Goal: Task Accomplishment & Management: Manage account settings

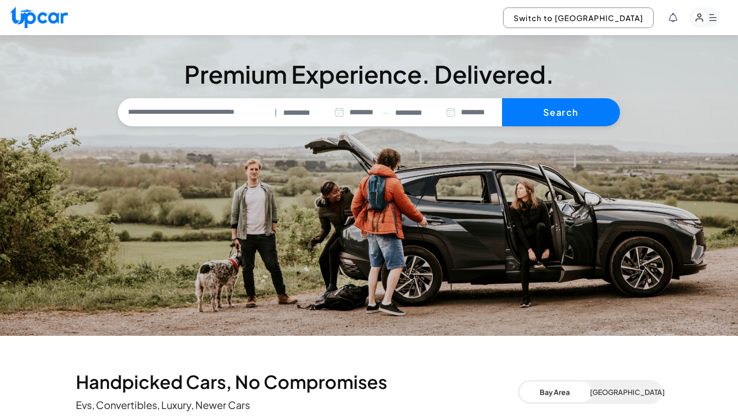
select select "********"
click at [604, 18] on button "Switch to [GEOGRAPHIC_DATA]" at bounding box center [578, 18] width 151 height 21
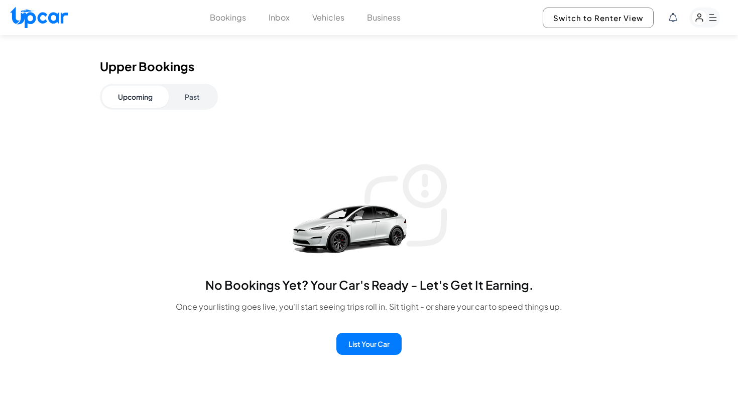
click at [324, 21] on button "Vehicles" at bounding box center [328, 18] width 32 height 12
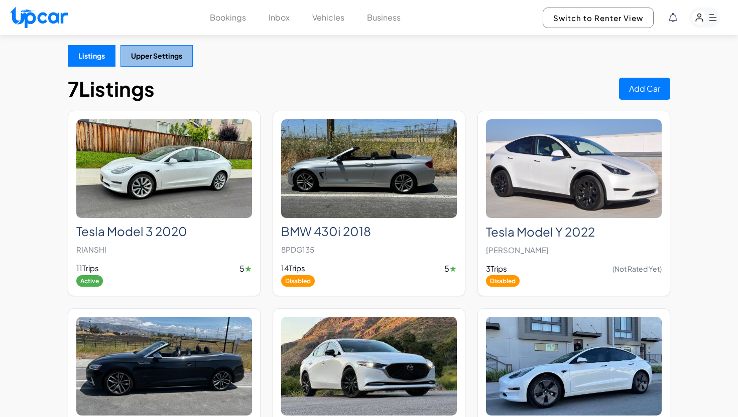
click at [163, 62] on button "Upper Settings" at bounding box center [156, 56] width 72 height 22
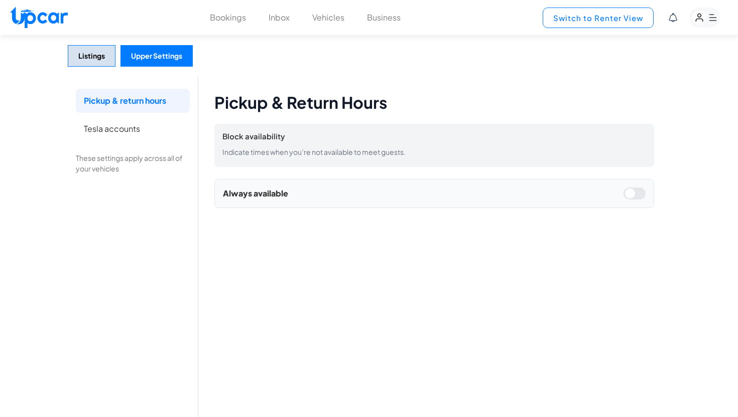
click at [583, 19] on button "Switch to Renter View" at bounding box center [597, 18] width 111 height 21
select select "********"
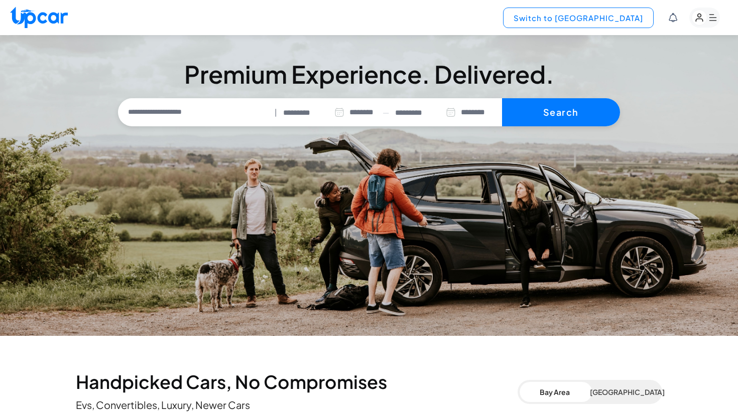
type input "**********"
click at [602, 16] on button "Switch to [GEOGRAPHIC_DATA]" at bounding box center [578, 18] width 151 height 21
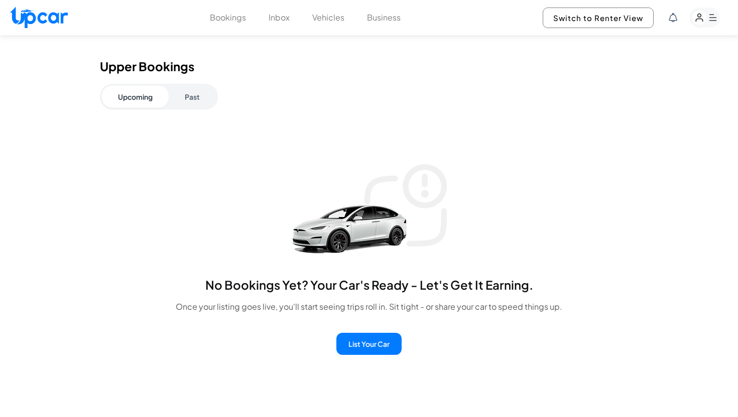
click at [326, 16] on button "Vehicles" at bounding box center [328, 18] width 32 height 12
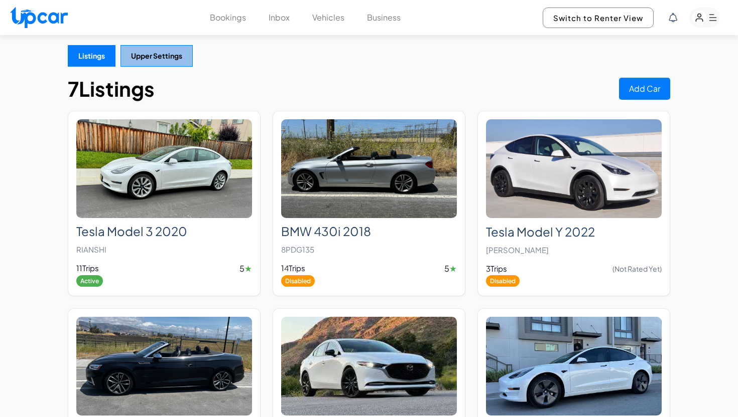
click at [164, 63] on button "Upper Settings" at bounding box center [156, 56] width 72 height 22
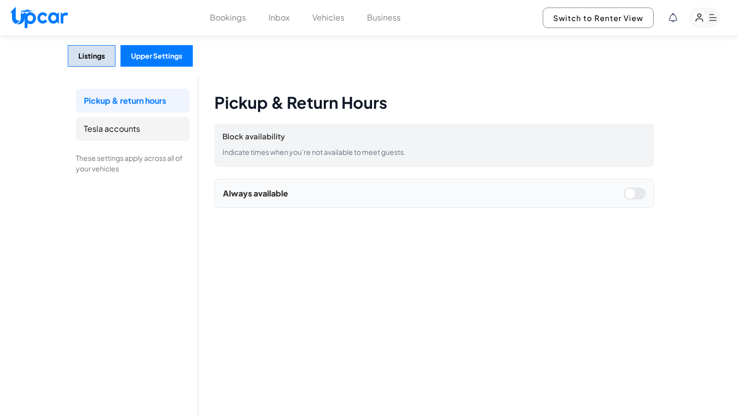
click at [115, 129] on li "Tesla accounts" at bounding box center [133, 129] width 114 height 24
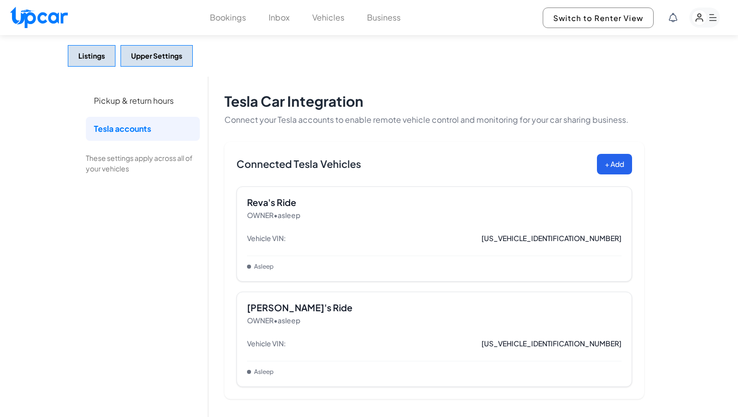
click at [705, 19] on rect "button" at bounding box center [699, 18] width 16 height 16
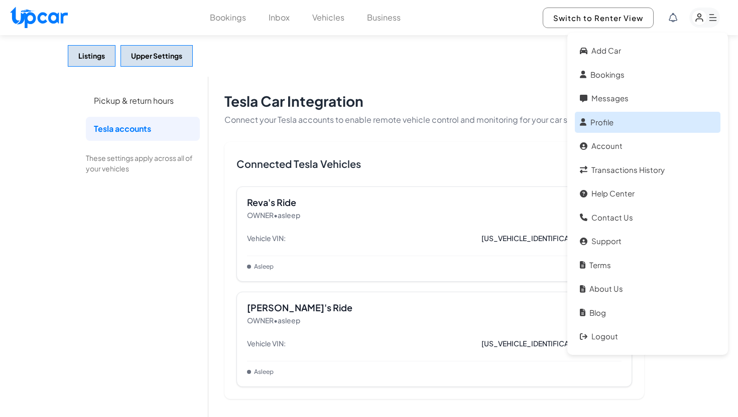
click at [619, 131] on link "Profile" at bounding box center [647, 123] width 146 height 22
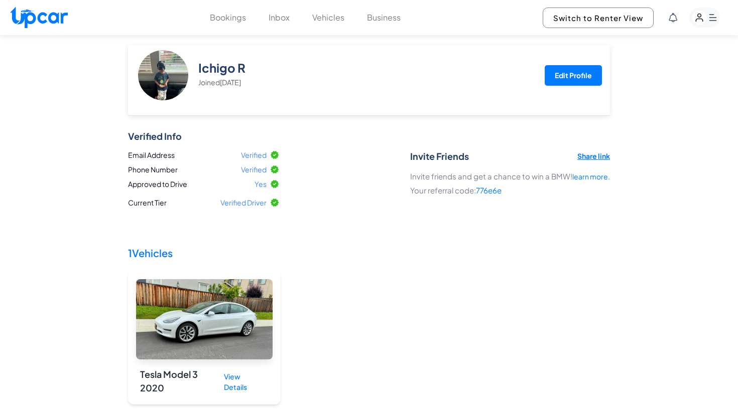
click at [572, 73] on button "Edit Profile" at bounding box center [572, 75] width 57 height 21
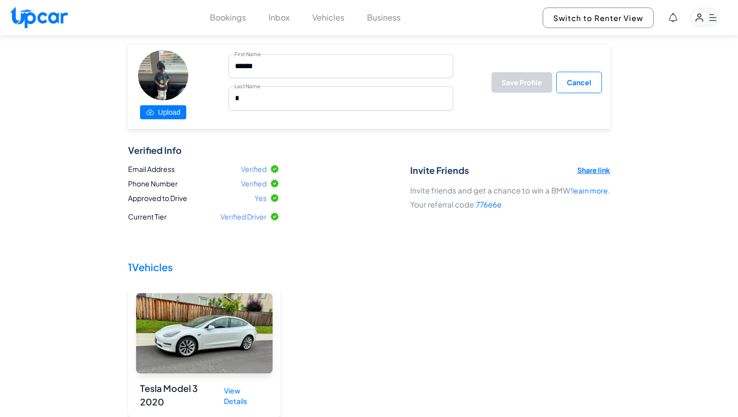
click at [161, 110] on label "Upload" at bounding box center [163, 112] width 46 height 14
click at [0, 0] on input "Upload" at bounding box center [0, 0] width 0 height 0
click at [330, 23] on button "Vehicles" at bounding box center [328, 18] width 32 height 12
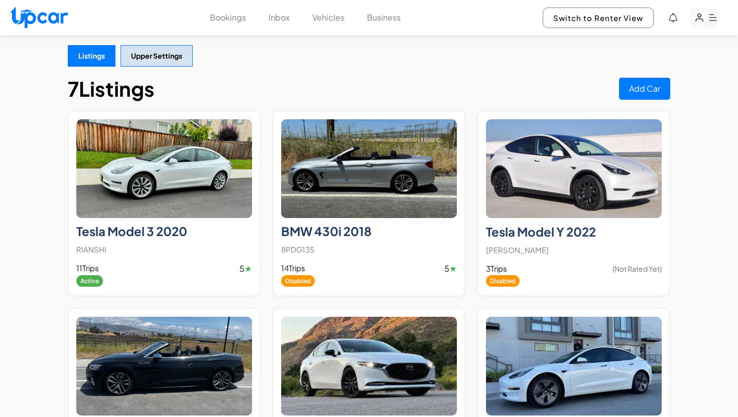
click at [300, 67] on div "Listings Upper Settings 7 Listings Add Car Tesla Model 3 2020 RIANSHI 11 Trips …" at bounding box center [369, 368] width 738 height 666
click at [710, 11] on rect "button" at bounding box center [704, 18] width 31 height 20
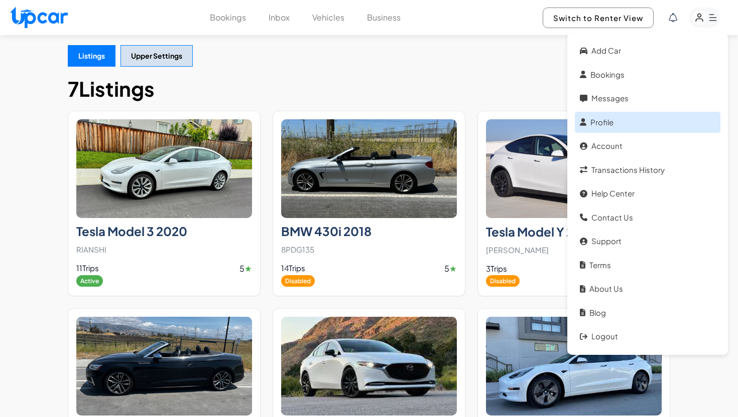
click at [604, 128] on link "Profile" at bounding box center [647, 123] width 146 height 22
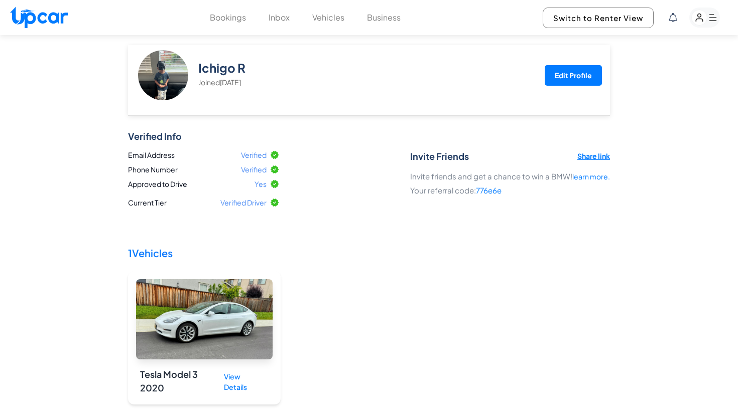
click at [572, 80] on button "Edit Profile" at bounding box center [572, 75] width 57 height 21
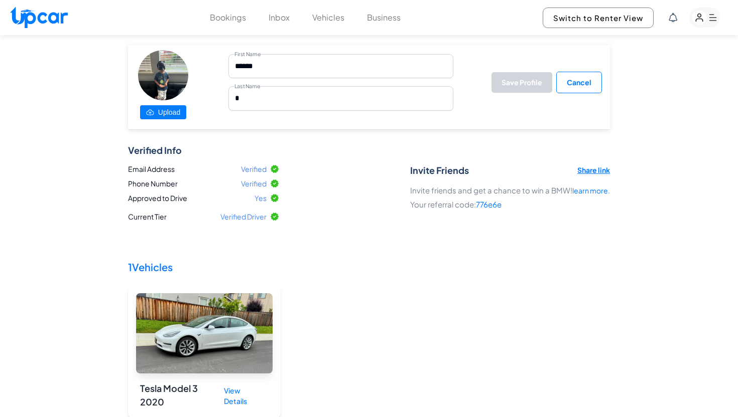
click at [161, 112] on label "Upload" at bounding box center [163, 112] width 46 height 14
click at [0, 0] on input "Upload" at bounding box center [0, 0] width 0 height 0
click at [397, 292] on div "Tesla Model 3 2020 View Details" at bounding box center [369, 351] width 482 height 133
click at [583, 87] on button "Cancel" at bounding box center [579, 83] width 46 height 22
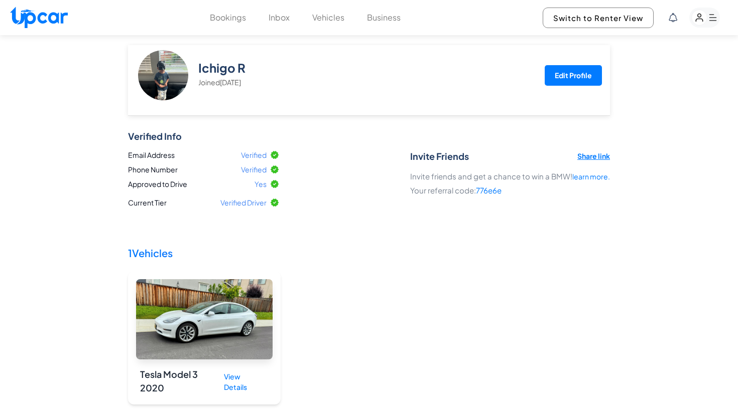
click at [345, 294] on div "Tesla Model 3 2020 View Details" at bounding box center [369, 337] width 482 height 133
click at [582, 69] on button "Edit Profile" at bounding box center [572, 75] width 57 height 21
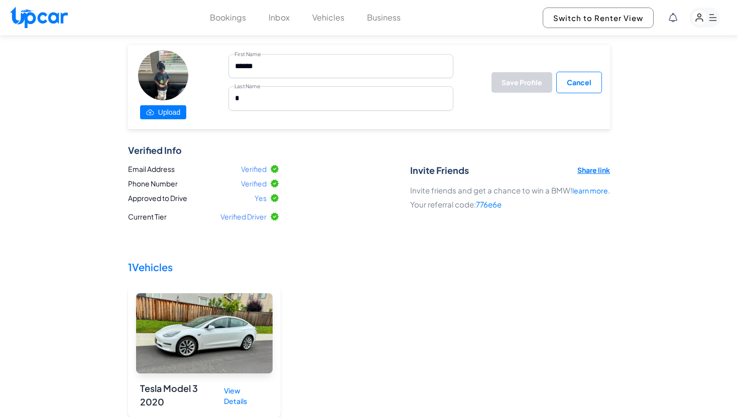
click at [160, 110] on label "Upload" at bounding box center [163, 112] width 46 height 14
click at [0, 0] on input "Upload" at bounding box center [0, 0] width 0 height 0
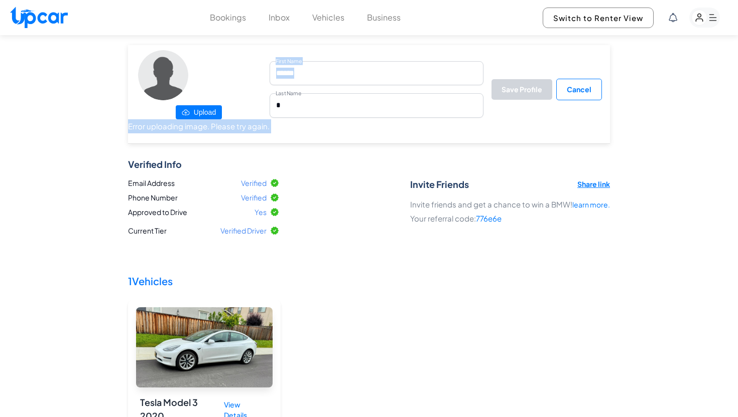
drag, startPoint x: 129, startPoint y: 128, endPoint x: 288, endPoint y: 128, distance: 158.5
click at [288, 128] on header "Upload Error uploading image. Please try again. First Name ****** Last Name * S…" at bounding box center [369, 94] width 482 height 99
copy header "Error uploading image. Please try again. First Name"
click at [589, 95] on button "Cancel" at bounding box center [579, 90] width 46 height 22
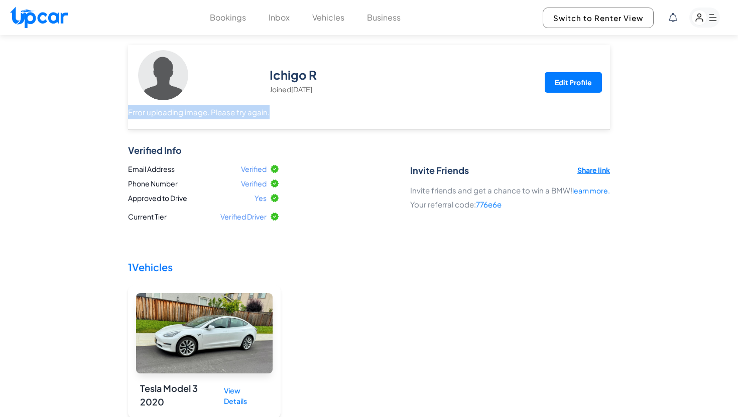
click at [352, 254] on div "Verified Info Email Address Verified Phone Number Verified Approved to Drive Ye…" at bounding box center [369, 310] width 482 height 330
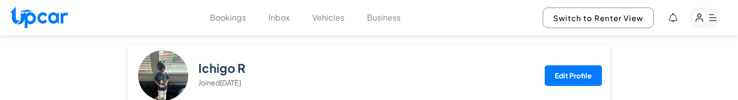
click at [569, 83] on button "Edit Profile" at bounding box center [572, 75] width 57 height 21
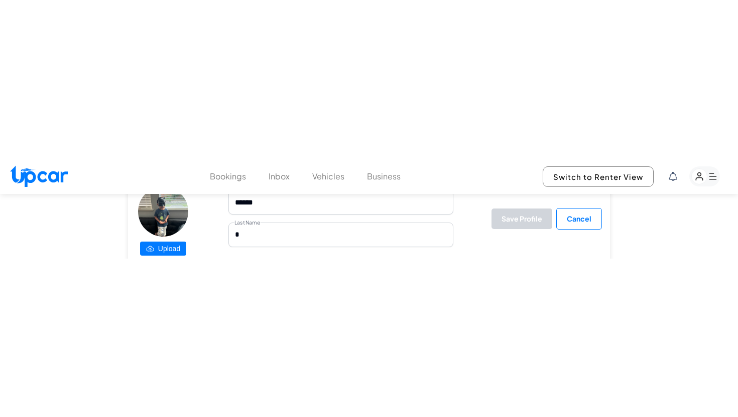
scroll to position [28, 0]
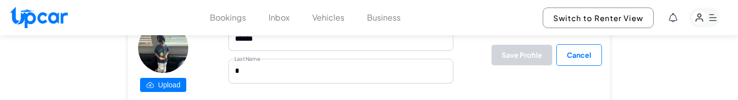
click at [153, 81] on icon at bounding box center [150, 85] width 8 height 10
click at [0, 0] on input "Upload" at bounding box center [0, 0] width 0 height 0
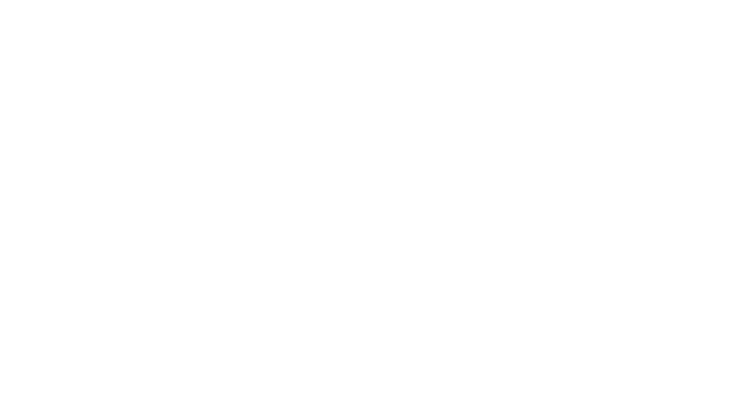
select select "********"
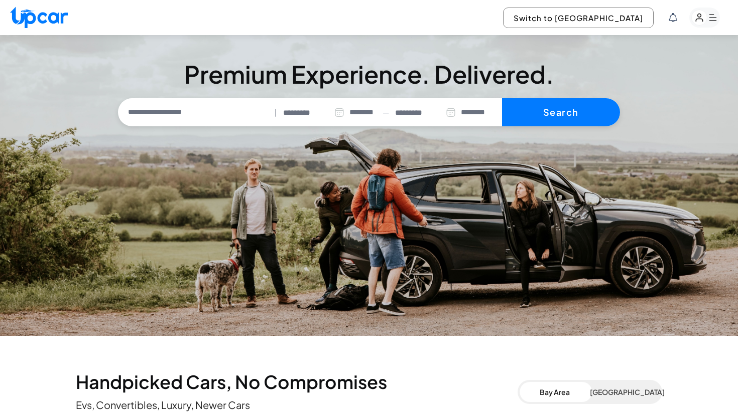
type input "**********"
click at [709, 17] on rect "button" at bounding box center [704, 18] width 31 height 20
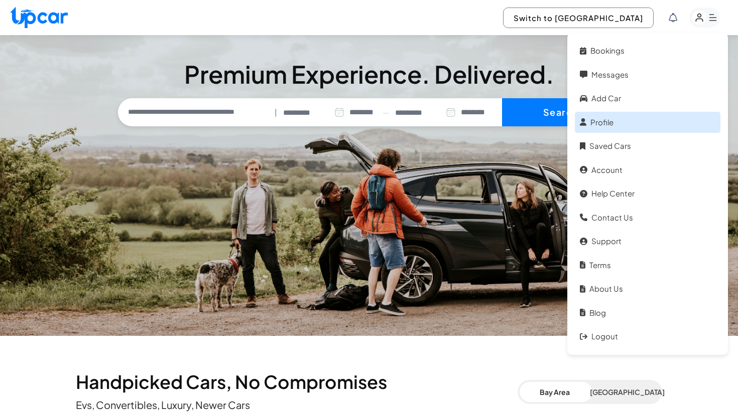
click at [614, 115] on link "Profile" at bounding box center [647, 123] width 146 height 22
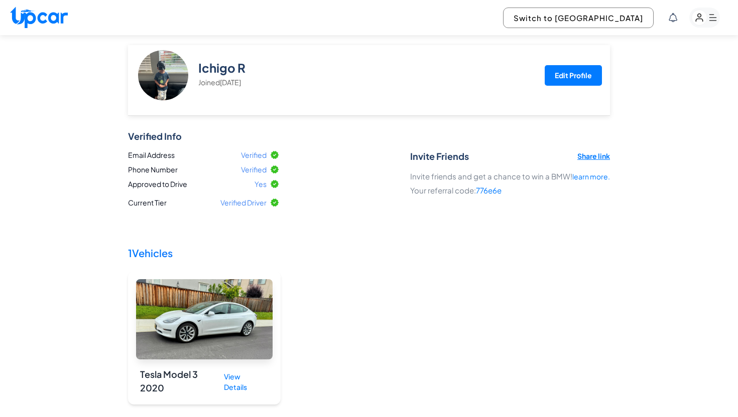
click at [592, 75] on button "Edit Profile" at bounding box center [572, 75] width 57 height 21
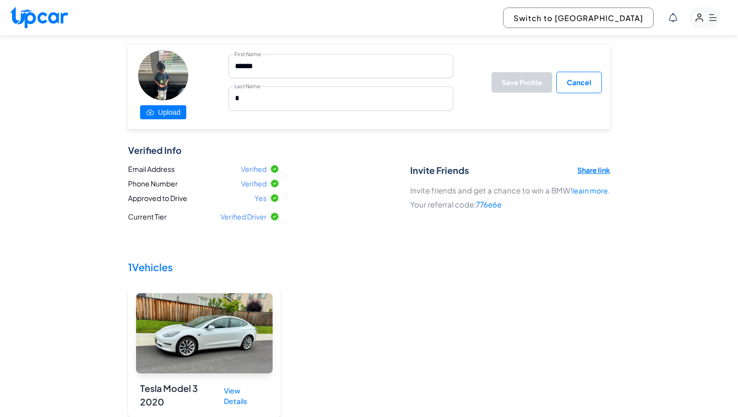
click at [164, 116] on label "Upload" at bounding box center [163, 112] width 46 height 14
click at [0, 0] on input "Upload" at bounding box center [0, 0] width 0 height 0
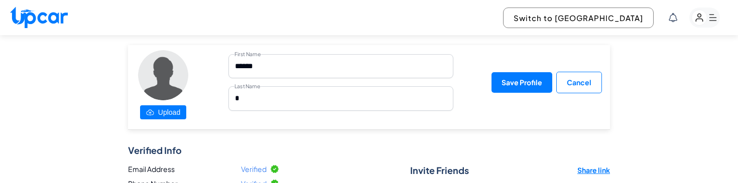
click at [495, 84] on button "Save Profile" at bounding box center [521, 82] width 61 height 21
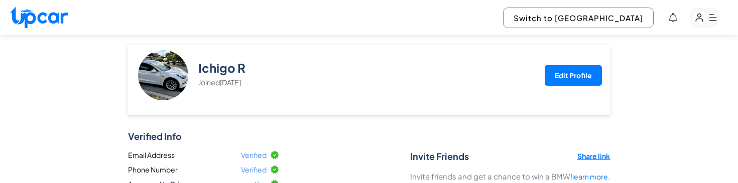
click at [570, 78] on button "Edit Profile" at bounding box center [572, 75] width 57 height 21
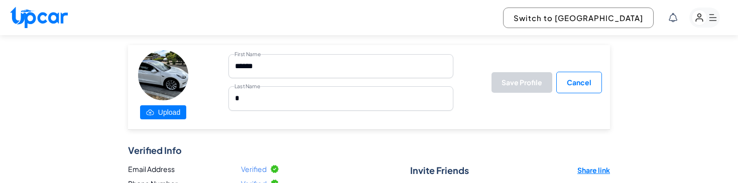
click at [592, 83] on button "Cancel" at bounding box center [579, 83] width 46 height 22
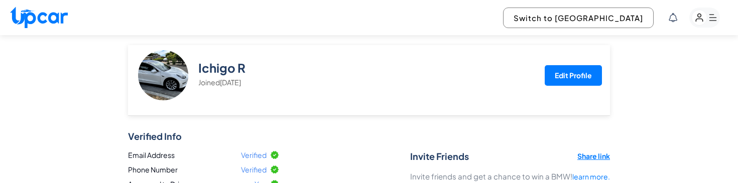
click at [561, 74] on button "Edit Profile" at bounding box center [572, 75] width 57 height 21
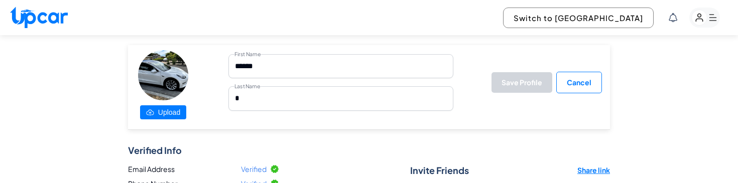
click at [182, 112] on label "Upload" at bounding box center [163, 112] width 46 height 14
click at [0, 0] on input "Upload" at bounding box center [0, 0] width 0 height 0
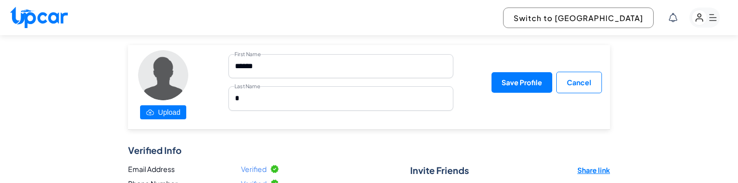
click at [583, 75] on button "Cancel" at bounding box center [579, 83] width 46 height 22
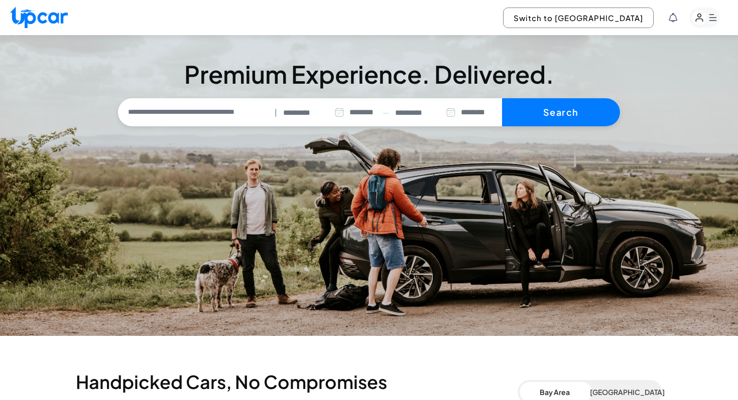
select select "********"
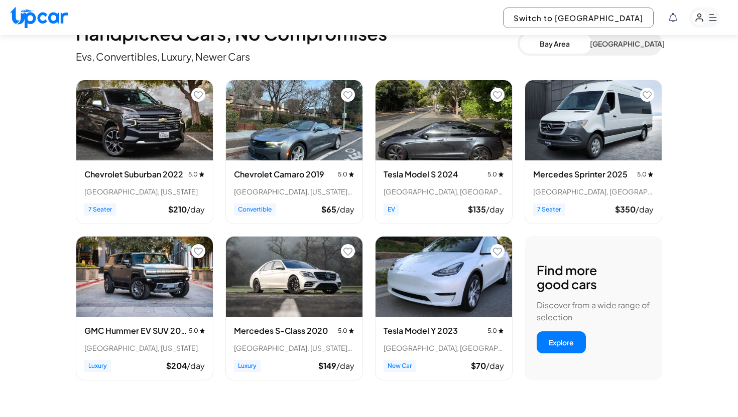
scroll to position [347, 0]
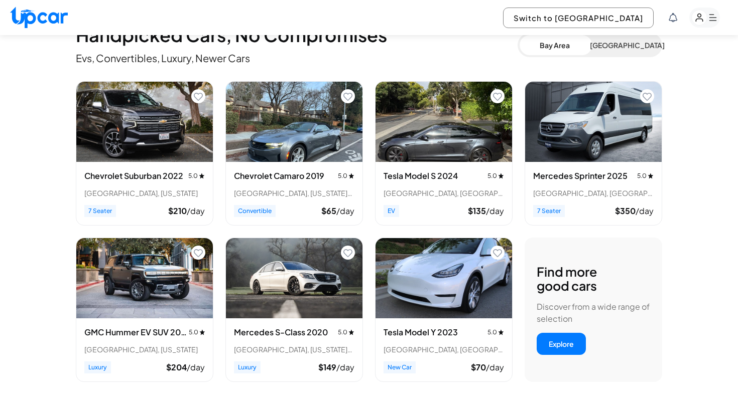
click at [442, 173] on h3 "Tesla Model S 2024" at bounding box center [420, 176] width 74 height 12
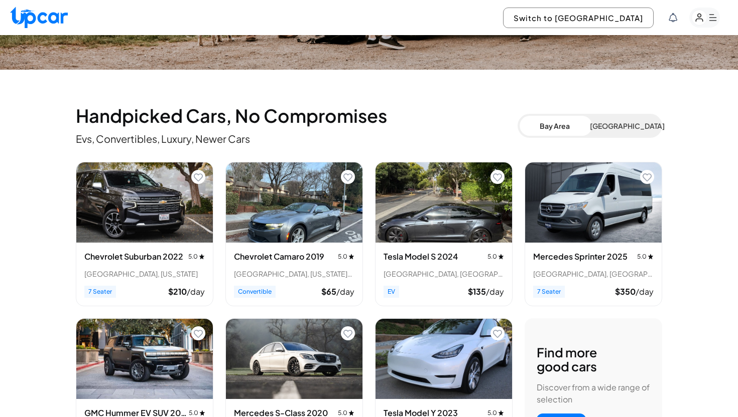
scroll to position [282, 0]
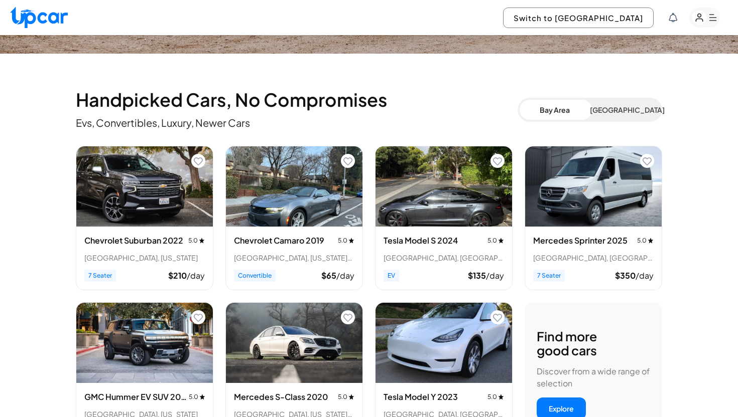
click at [444, 229] on div "Tesla Model S 2024 5.0 Menlo Park, CA EV $ 135 /day" at bounding box center [443, 258] width 136 height 63
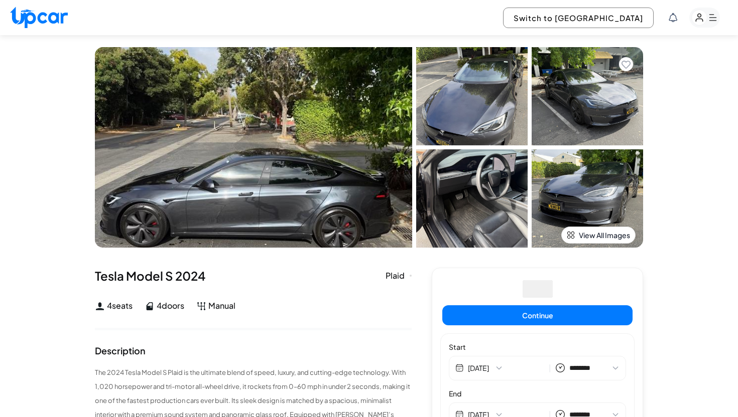
select select "********"
